Goal: Navigation & Orientation: Go to known website

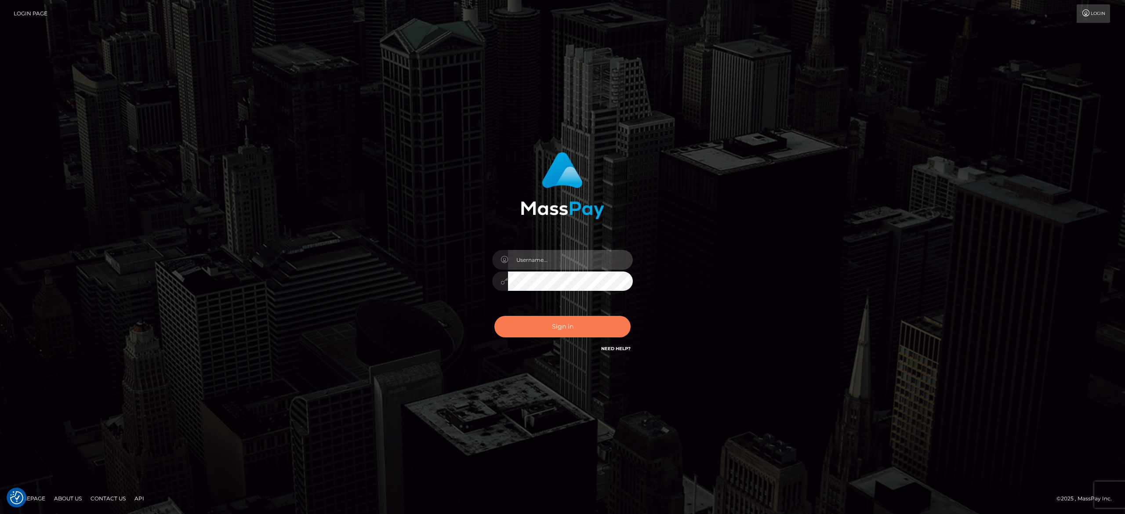
type input "[PERSON_NAME].[PERSON_NAME]"
click at [581, 328] on button "Sign in" at bounding box center [562, 327] width 136 height 22
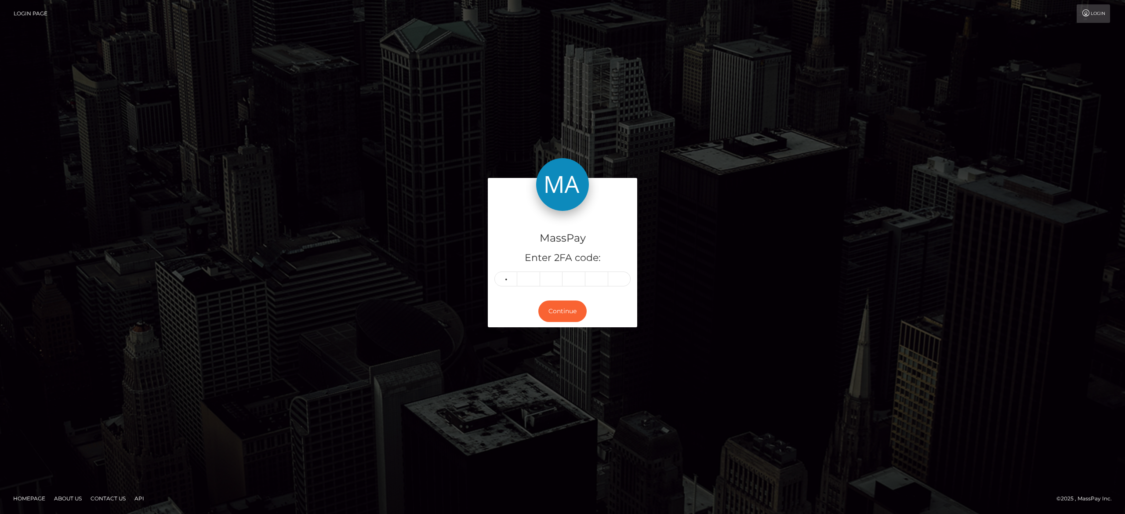
type input "3"
type input "8"
type input "5"
type input "3"
type input "4"
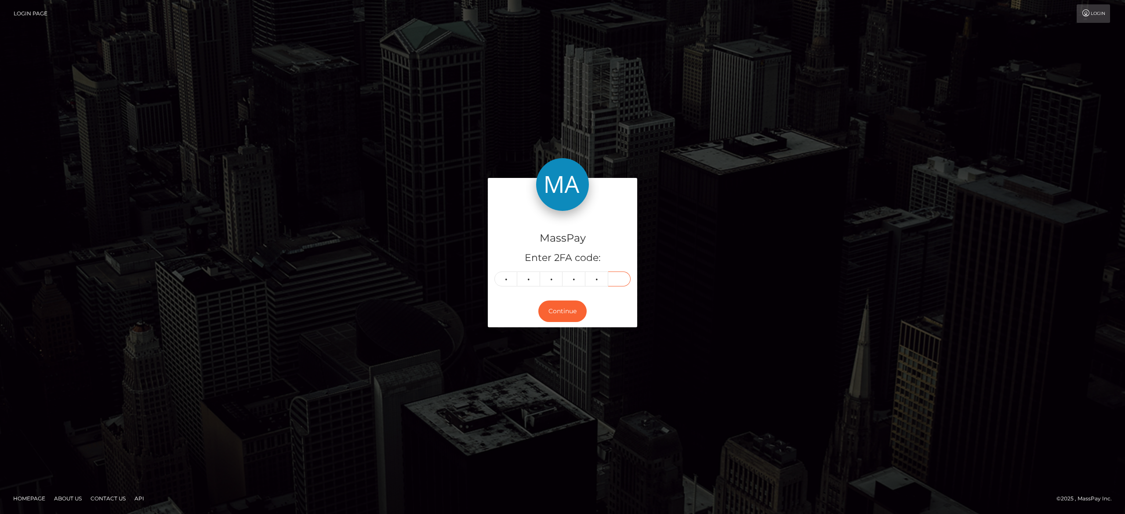
type input "5"
